Goal: Information Seeking & Learning: Learn about a topic

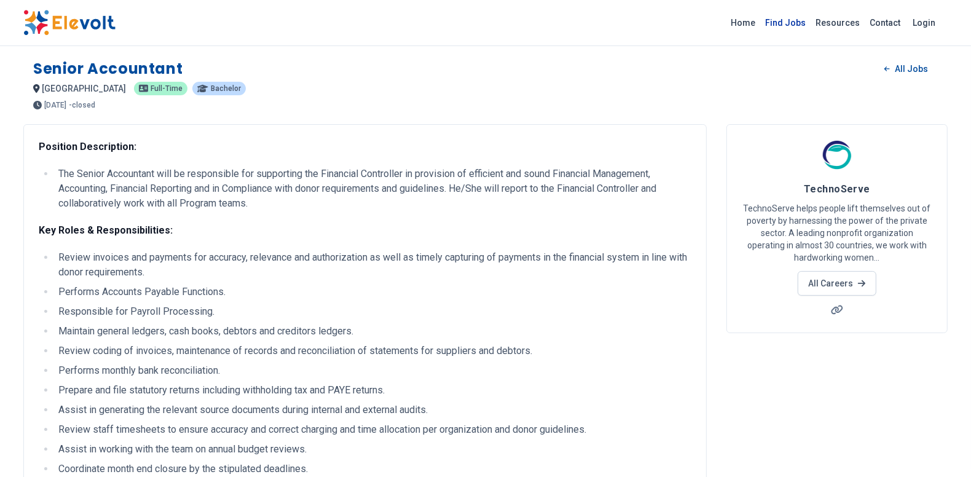
click at [785, 19] on link "Find Jobs" at bounding box center [785, 23] width 50 height 20
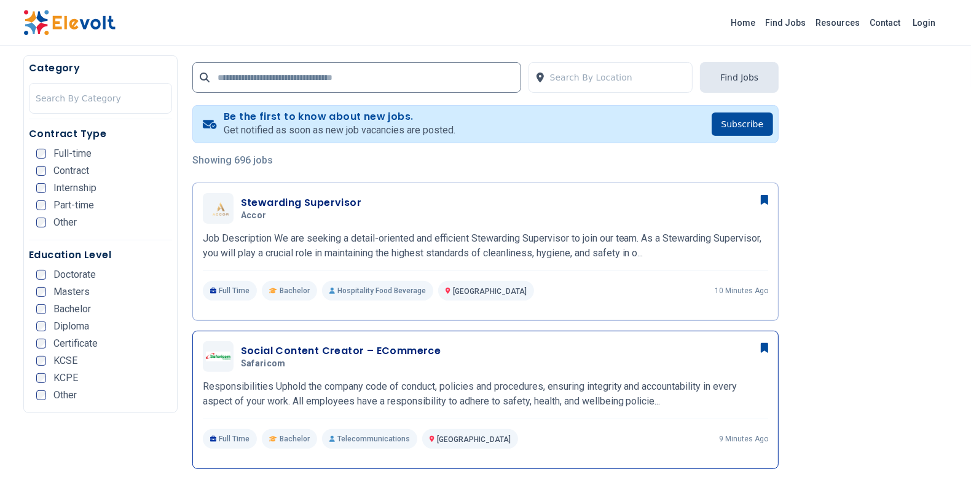
scroll to position [217, 0]
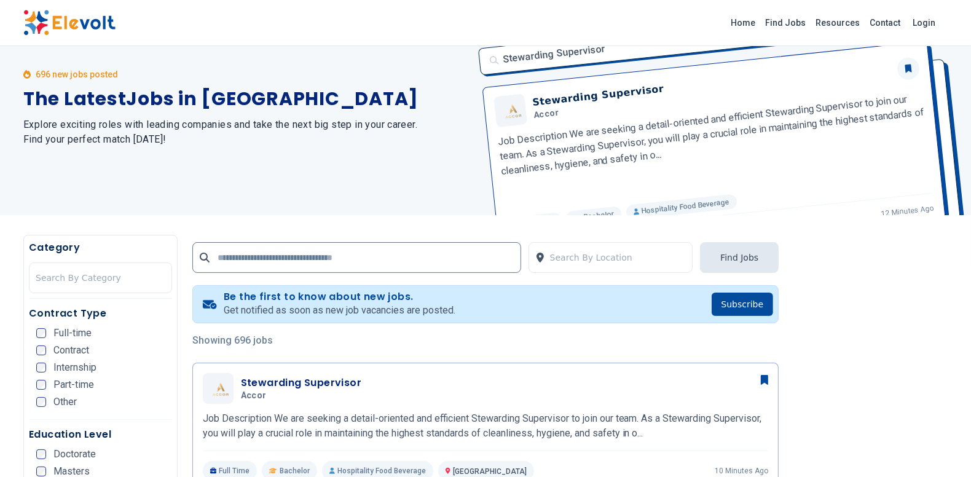
scroll to position [48, 0]
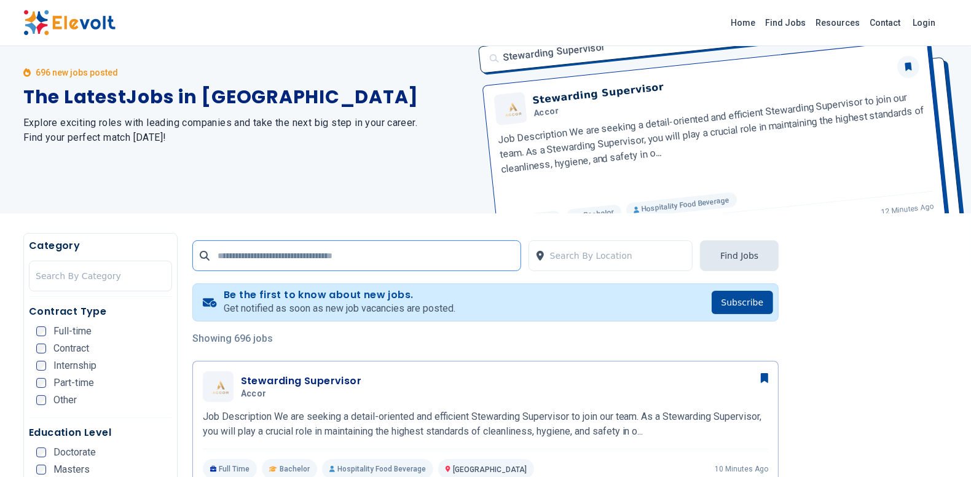
click at [220, 256] on input "text" at bounding box center [356, 255] width 329 height 31
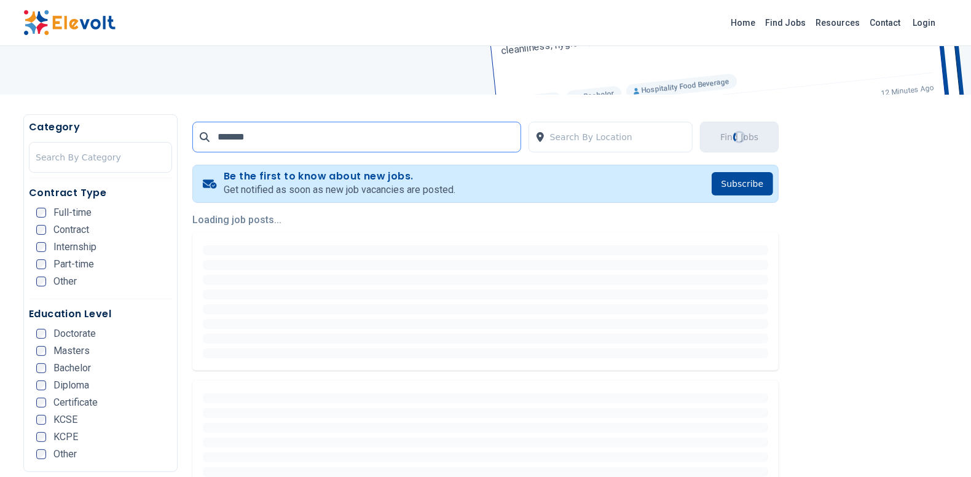
scroll to position [170, 0]
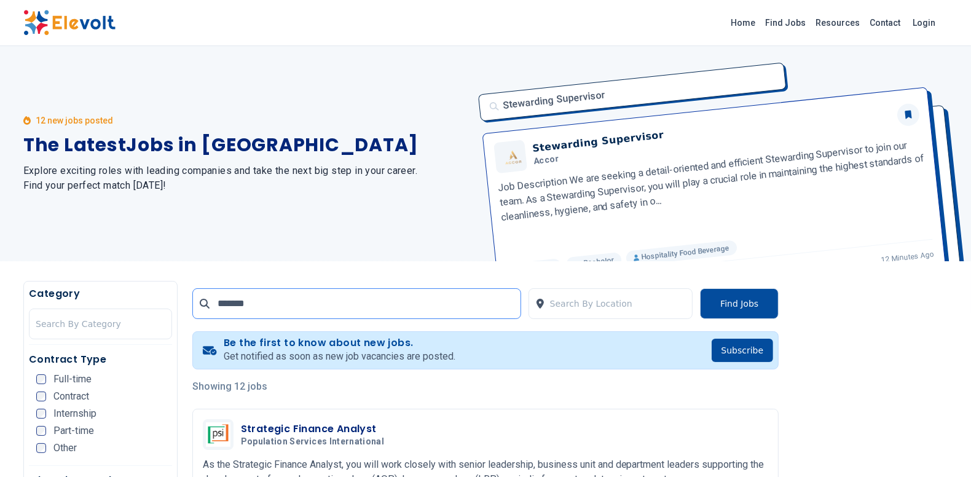
type input "*******"
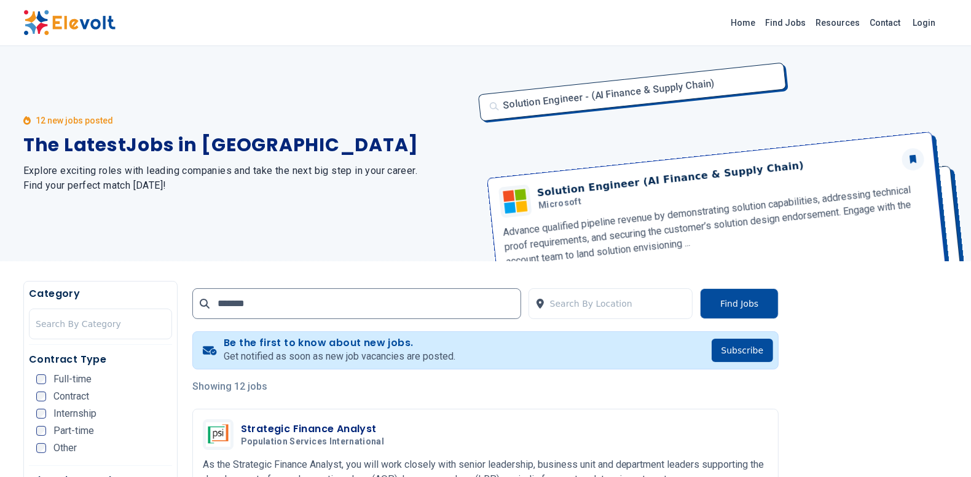
click at [240, 246] on div "12 new jobs posted The Latest Jobs in [GEOGRAPHIC_DATA] Explore exciting roles …" at bounding box center [246, 153] width 447 height 215
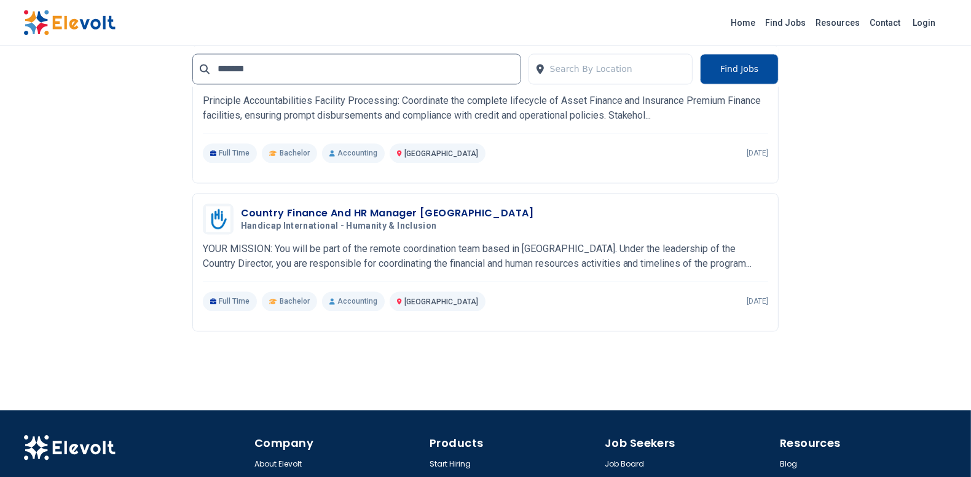
scroll to position [2169, 0]
